Goal: Information Seeking & Learning: Learn about a topic

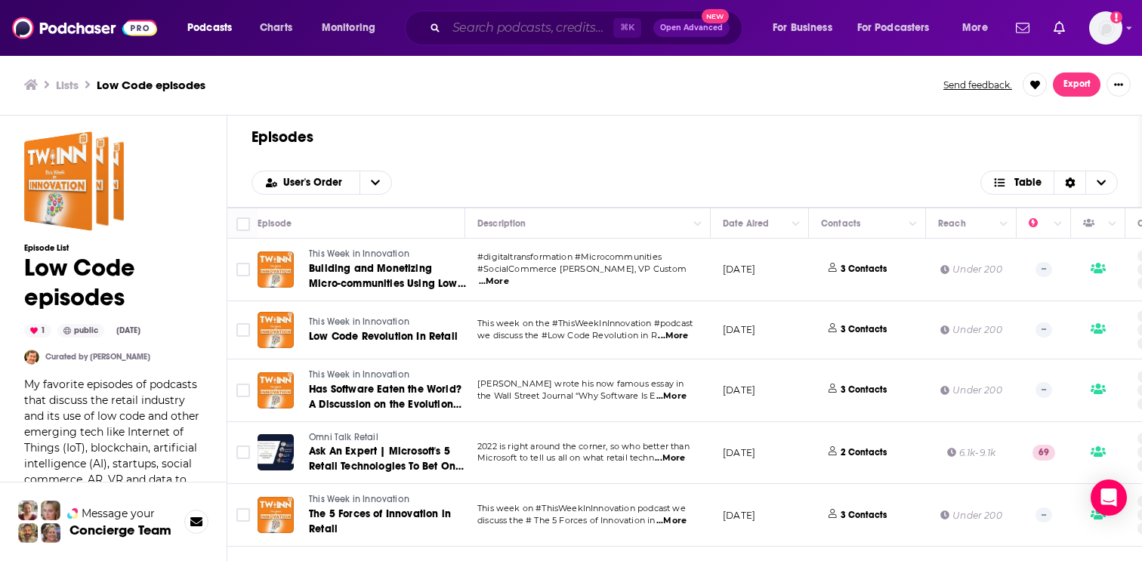
click at [482, 25] on input "Search podcasts, credits, & more..." at bounding box center [530, 28] width 167 height 24
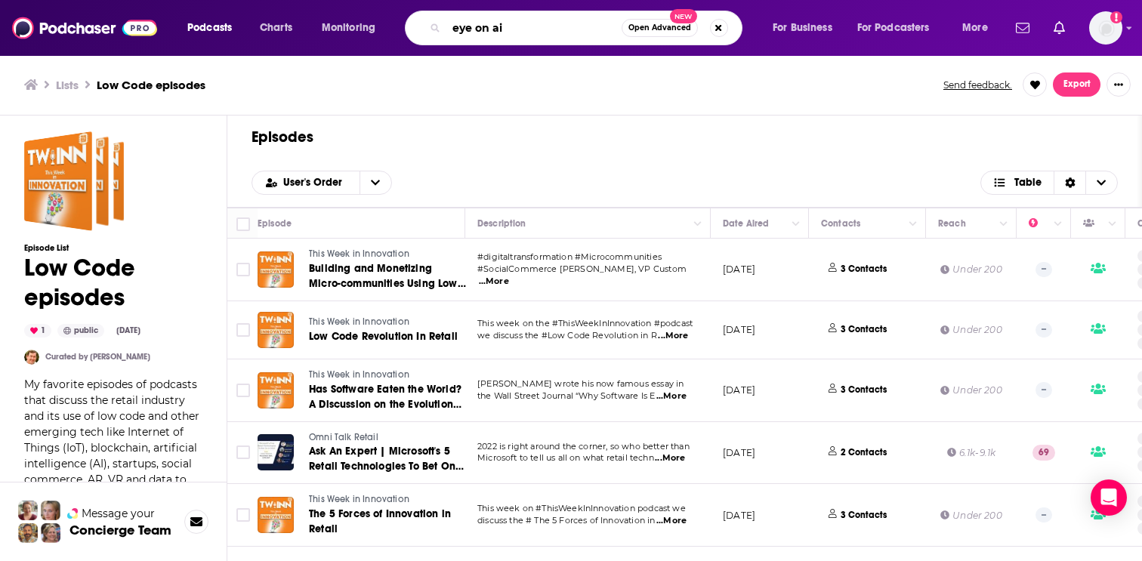
type input "eye on ai"
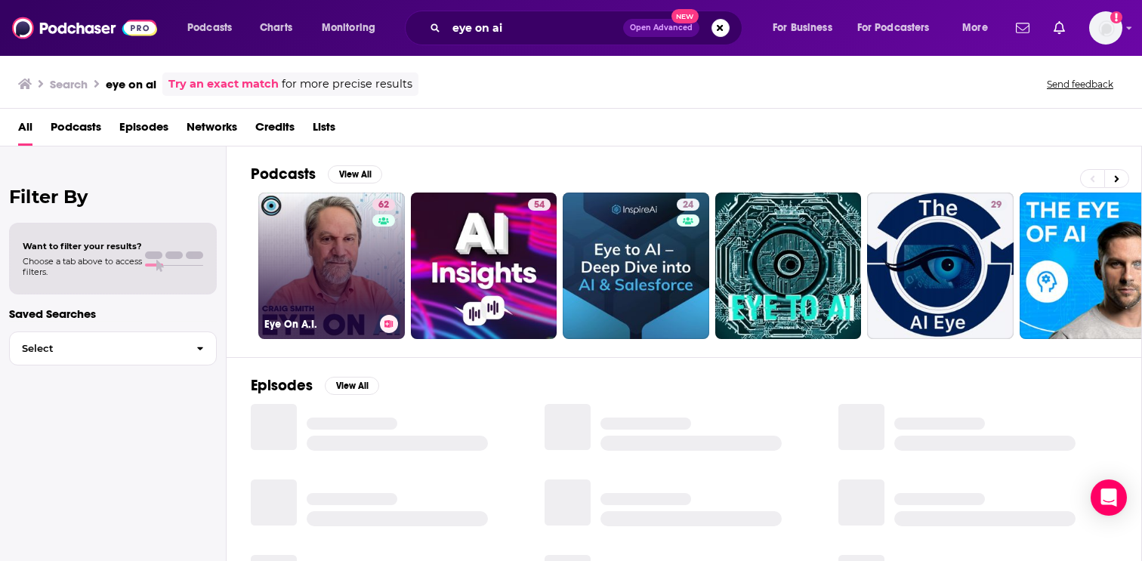
click at [331, 269] on link "62 Eye On A.I." at bounding box center [331, 266] width 147 height 147
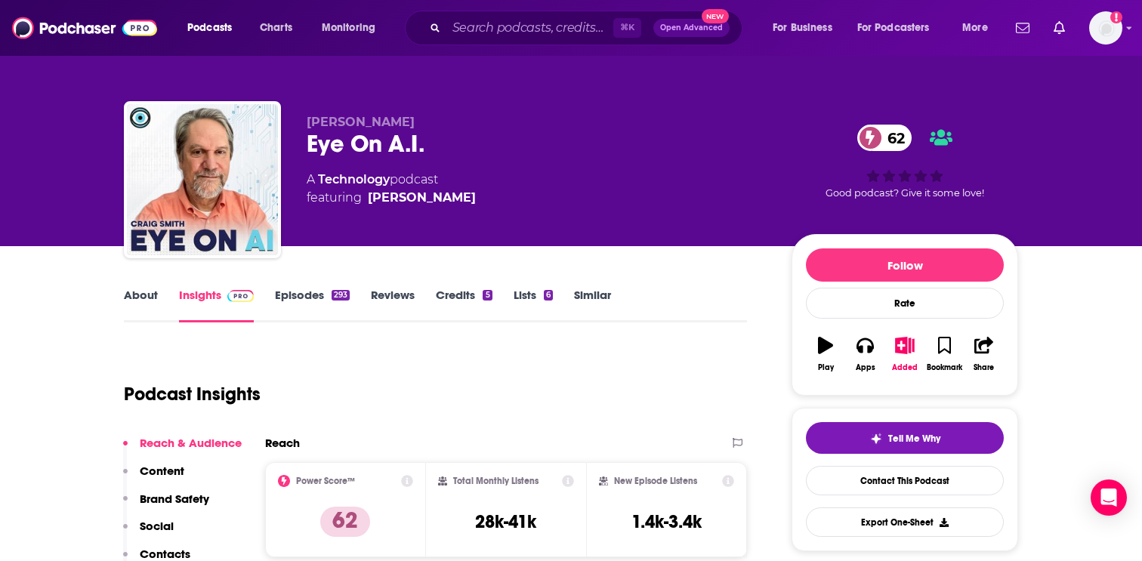
scroll to position [10, 0]
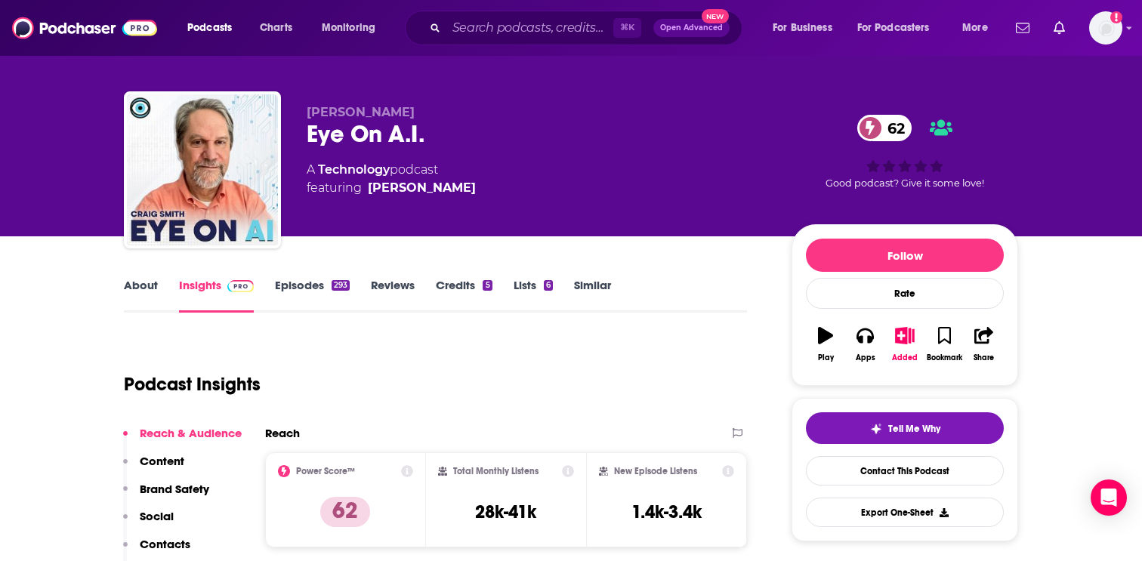
click at [292, 286] on link "Episodes 293" at bounding box center [312, 295] width 75 height 35
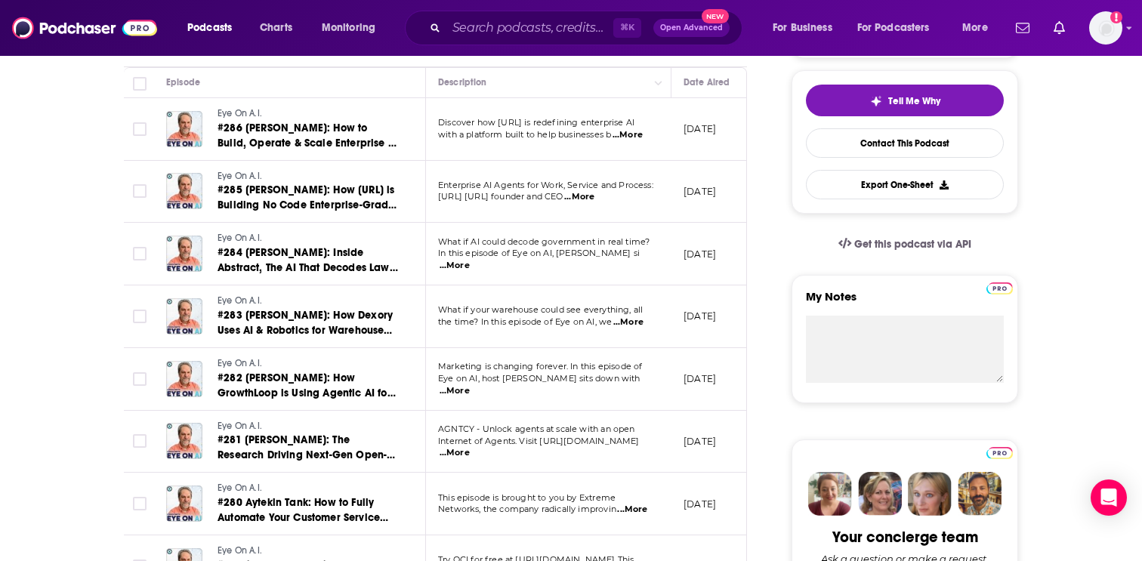
scroll to position [345, 0]
